Goal: Information Seeking & Learning: Learn about a topic

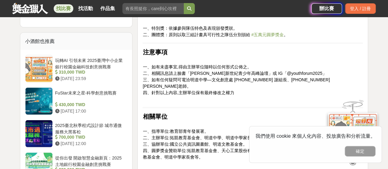
scroll to position [674, 0]
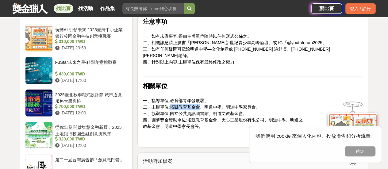
drag, startPoint x: 170, startPoint y: 99, endPoint x: 200, endPoint y: 99, distance: 29.4
click at [200, 105] on span "二、主辦單位:拓凱教育基金會、明道中學、明道中學家長會。" at bounding box center [201, 107] width 117 height 5
click at [190, 105] on span "二、主辦單位:拓凱教育基金會、明道中學、明道中學家長會。" at bounding box center [201, 107] width 117 height 5
click at [173, 105] on span "二、主辦單位:拓凱教育基金會、明道中學、明道中學家長會。" at bounding box center [201, 107] width 117 height 5
drag, startPoint x: 170, startPoint y: 98, endPoint x: 197, endPoint y: 98, distance: 27.0
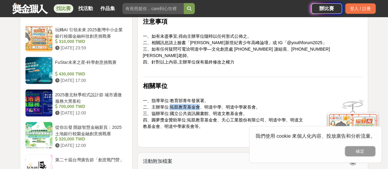
click at [197, 105] on span "二、主辦單位:拓凱教育基金會、明道中學、明道中學家長會。" at bounding box center [201, 107] width 117 height 5
click at [198, 105] on span "二、主辦單位:拓凱教育基金會、明道中學、明道中學家長會。" at bounding box center [201, 107] width 117 height 5
drag, startPoint x: 169, startPoint y: 100, endPoint x: 199, endPoint y: 101, distance: 29.7
click at [199, 105] on span "二、主辦單位:拓凱教育基金會、明道中學、明道中學家長會。" at bounding box center [201, 107] width 117 height 5
copy span "拓凱教育基金會"
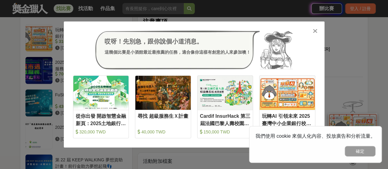
click at [317, 29] on icon at bounding box center [315, 31] width 5 height 6
